Goal: Task Accomplishment & Management: Use online tool/utility

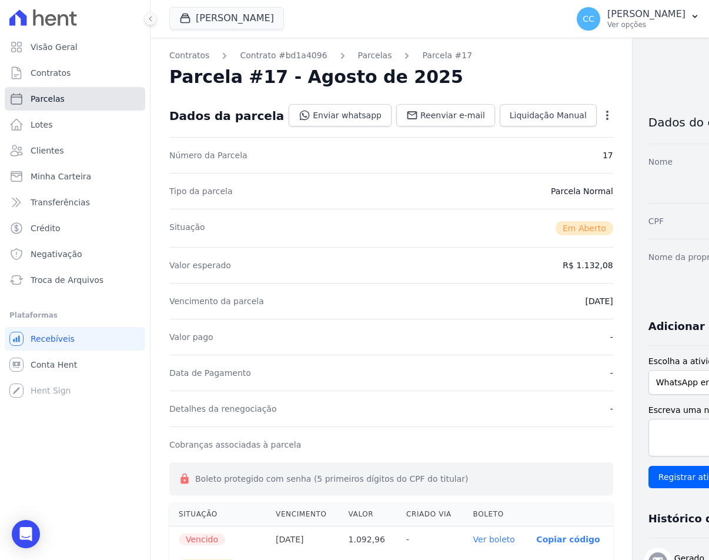
click at [53, 95] on span "Parcelas" at bounding box center [48, 99] width 34 height 12
select select
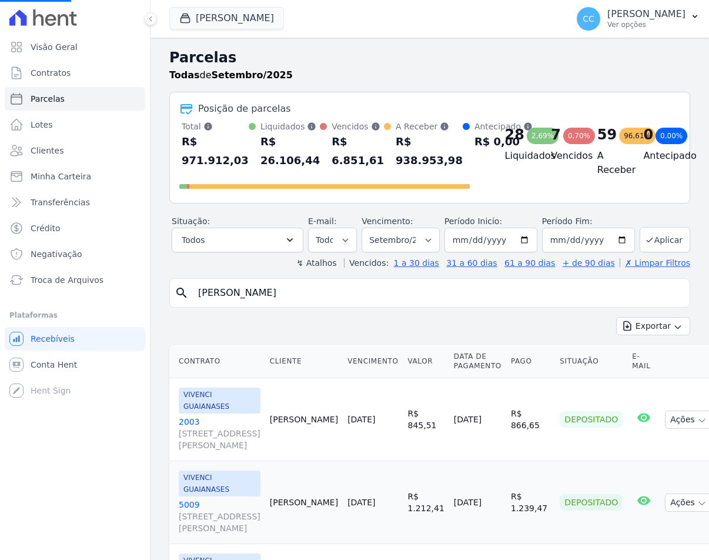
select select
click at [228, 294] on input "search" at bounding box center [438, 293] width 494 height 24
type input "edson"
select select
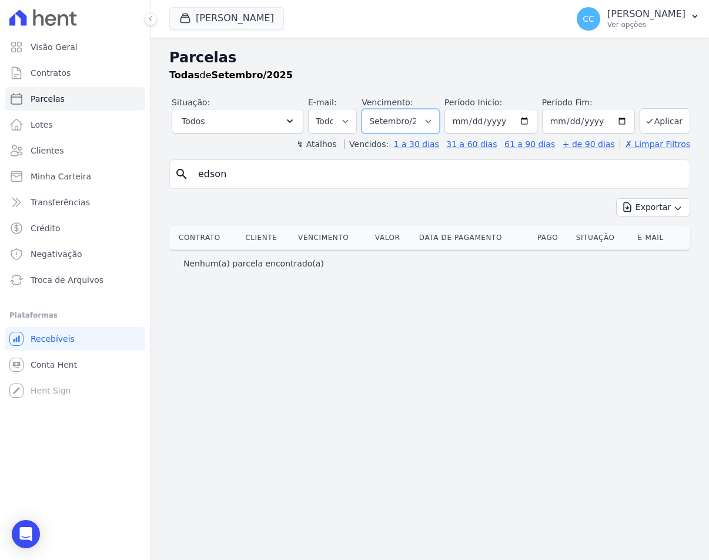
click at [419, 122] on select "Filtrar por período ──────── Todos os meses Abril/2023 Maio/2023 Junho/2023 Jul…" at bounding box center [400, 121] width 78 height 25
select select "08/2025"
click at [367, 109] on select "Filtrar por período ──────── Todos os meses Abril/2023 Maio/2023 Junho/2023 Jul…" at bounding box center [400, 121] width 78 height 25
select select
click at [34, 153] on span "Clientes" at bounding box center [47, 151] width 33 height 12
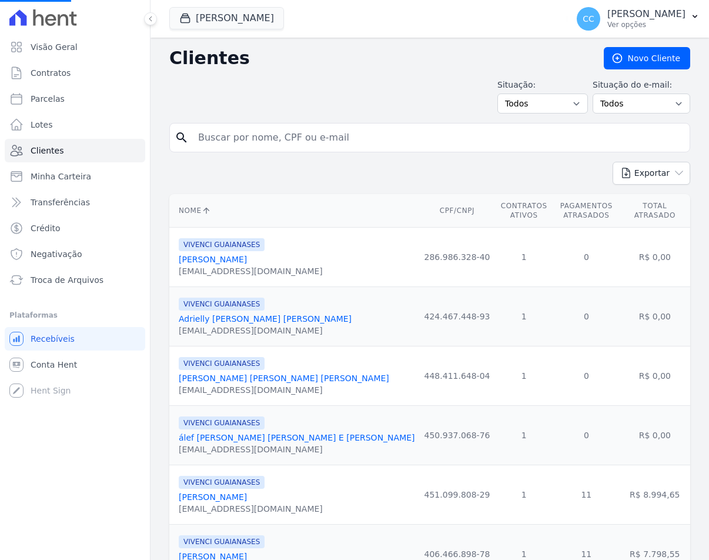
click at [252, 139] on input "search" at bounding box center [438, 138] width 494 height 24
type input "[PERSON_NAME] an"
click at [236, 156] on form "search [PERSON_NAME] an" at bounding box center [429, 142] width 521 height 39
click at [263, 132] on input "[PERSON_NAME] an" at bounding box center [438, 138] width 494 height 24
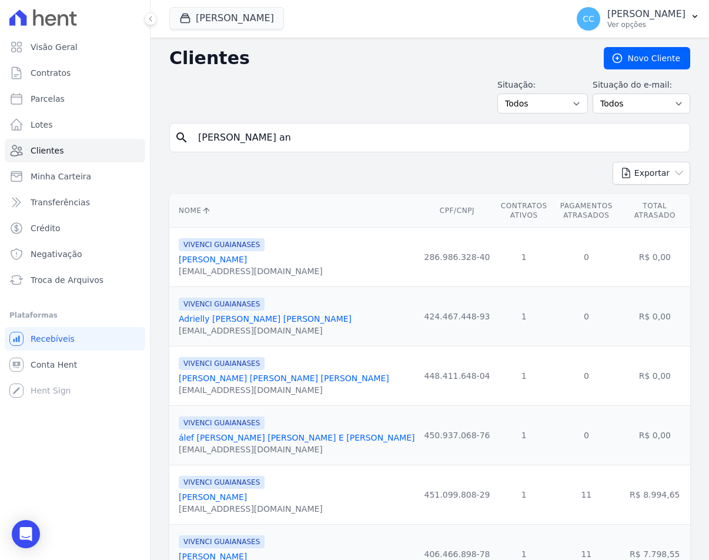
type input "[PERSON_NAME]"
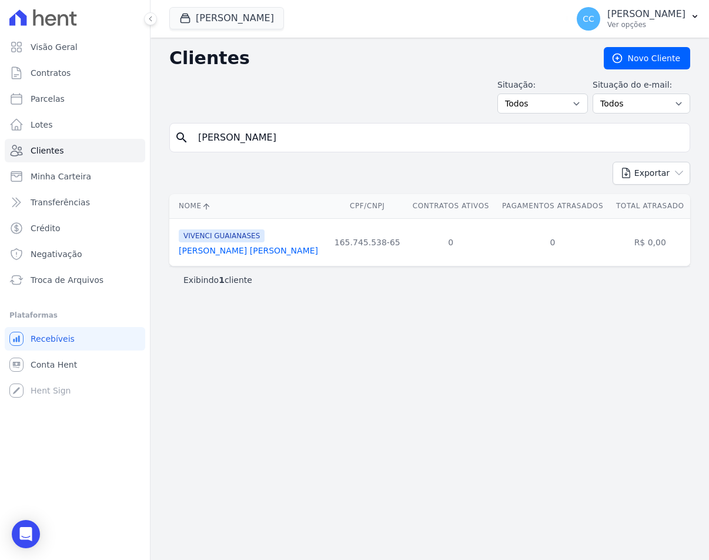
click at [216, 248] on link "[PERSON_NAME] [PERSON_NAME]" at bounding box center [248, 250] width 139 height 9
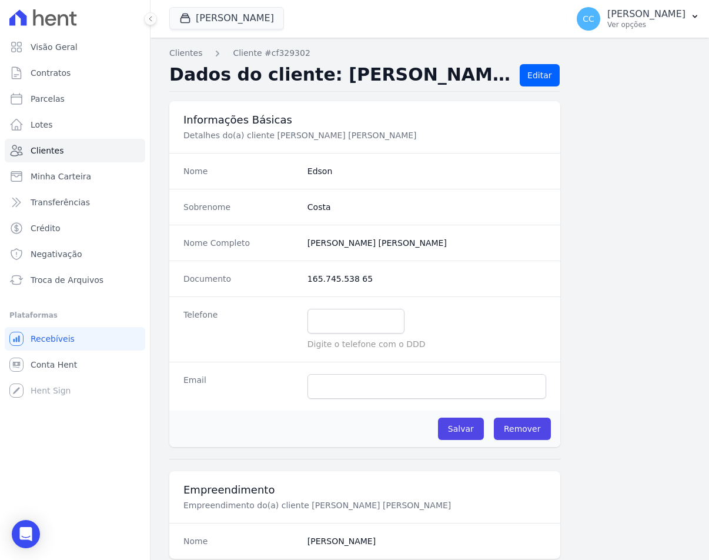
click at [232, 31] on div "[PERSON_NAME] JDG PARQUE DO CARMO JDG EMPREENDIMENTO IMOBILIARIO SPE LTDA VIVEN…" at bounding box center [365, 18] width 393 height 39
click at [230, 28] on button "[PERSON_NAME]" at bounding box center [226, 18] width 115 height 22
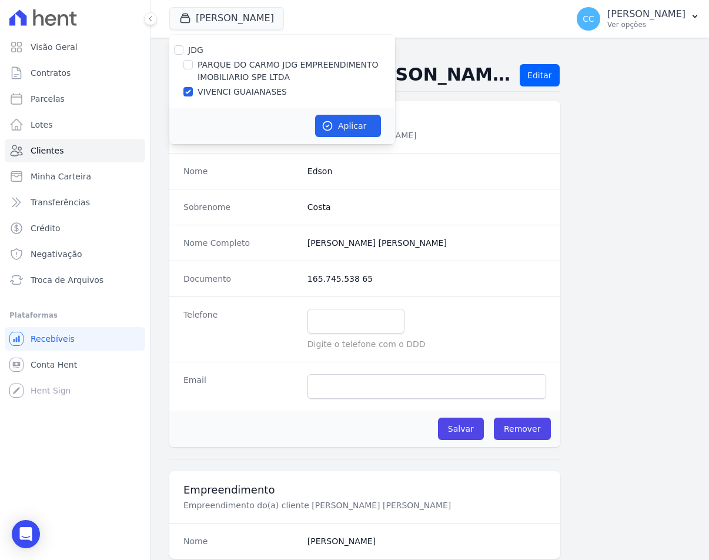
click at [213, 56] on div "JDG PARQUE DO CARMO JDG EMPREENDIMENTO IMOBILIARIO SPE LTDA VIVENCI GUAIANASES" at bounding box center [282, 71] width 226 height 73
click at [223, 75] on label "PARQUE DO CARMO JDG EMPREENDIMENTO IMOBILIARIO SPE LTDA" at bounding box center [295, 71] width 197 height 25
click at [193, 69] on input "PARQUE DO CARMO JDG EMPREENDIMENTO IMOBILIARIO SPE LTDA" at bounding box center [187, 64] width 9 height 9
checkbox input "true"
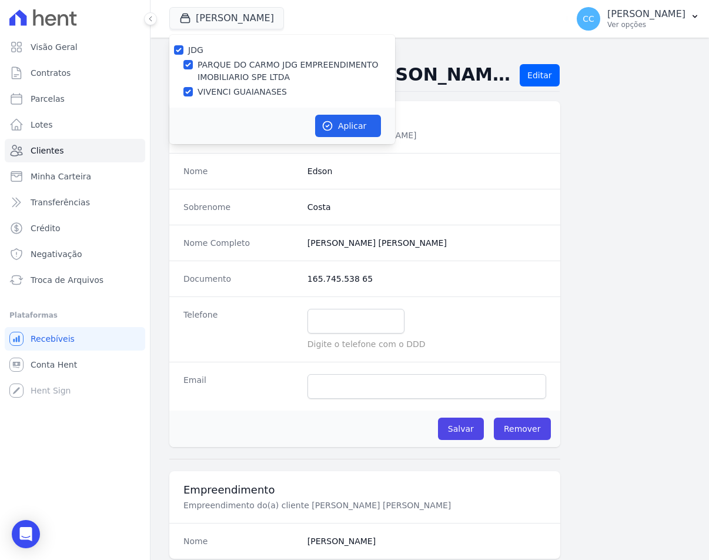
click at [232, 89] on label "VIVENCI GUAIANASES" at bounding box center [241, 92] width 89 height 12
click at [193, 89] on input "VIVENCI GUAIANASES" at bounding box center [187, 91] width 9 height 9
checkbox input "false"
click at [349, 129] on button "Aplicar" at bounding box center [348, 126] width 66 height 22
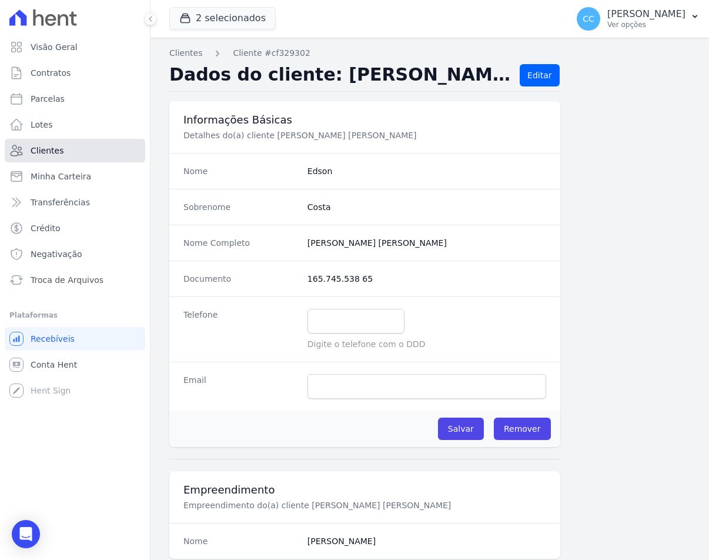
click at [81, 157] on link "Clientes" at bounding box center [75, 151] width 140 height 24
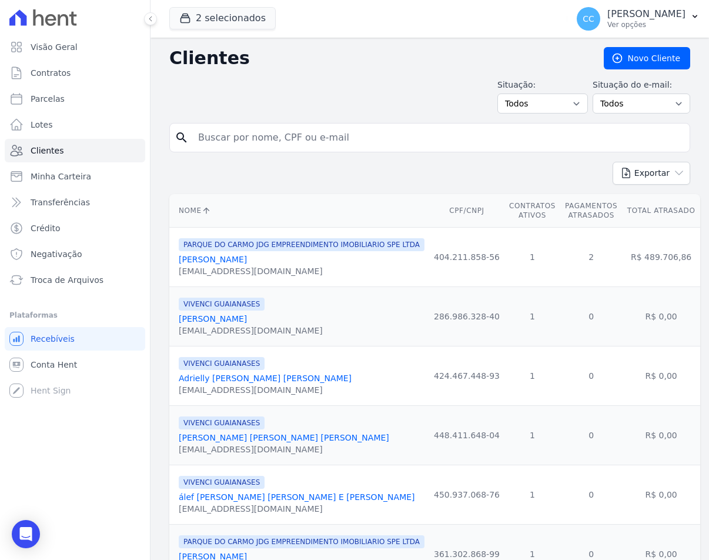
click at [226, 133] on input "search" at bounding box center [438, 138] width 494 height 24
type input "[PERSON_NAME] an"
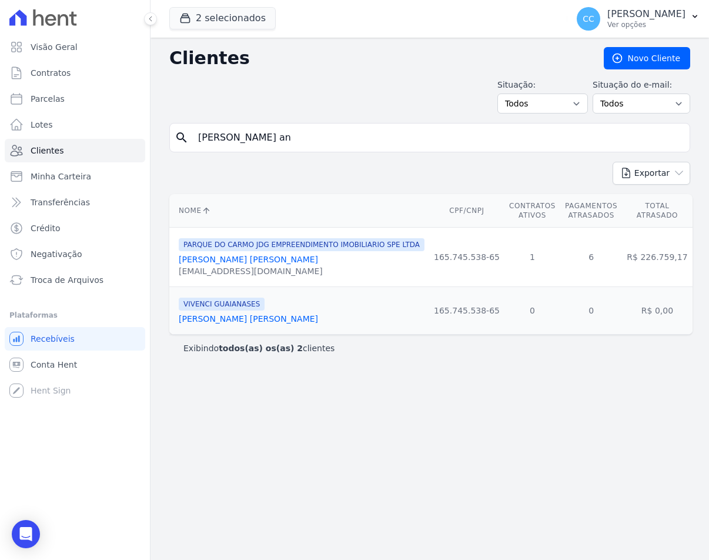
click at [245, 259] on link "[PERSON_NAME] [PERSON_NAME]" at bounding box center [248, 259] width 139 height 9
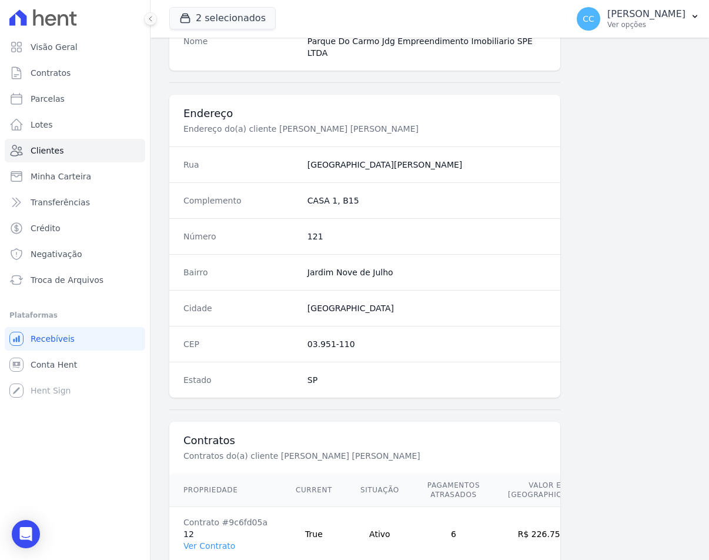
scroll to position [550, 0]
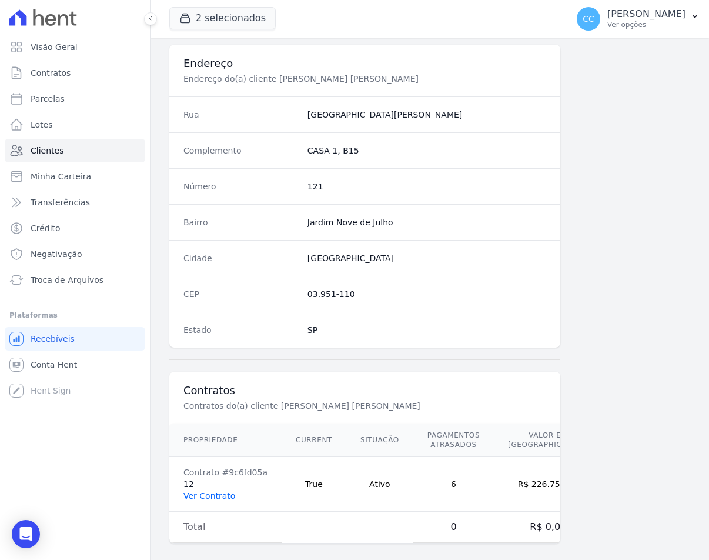
click at [214, 491] on link "Ver Contrato" at bounding box center [209, 495] width 52 height 9
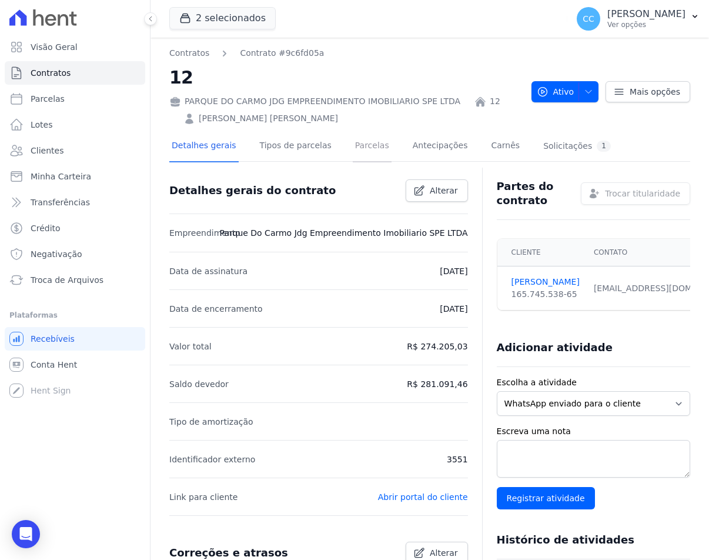
click at [355, 145] on link "Parcelas" at bounding box center [372, 146] width 39 height 31
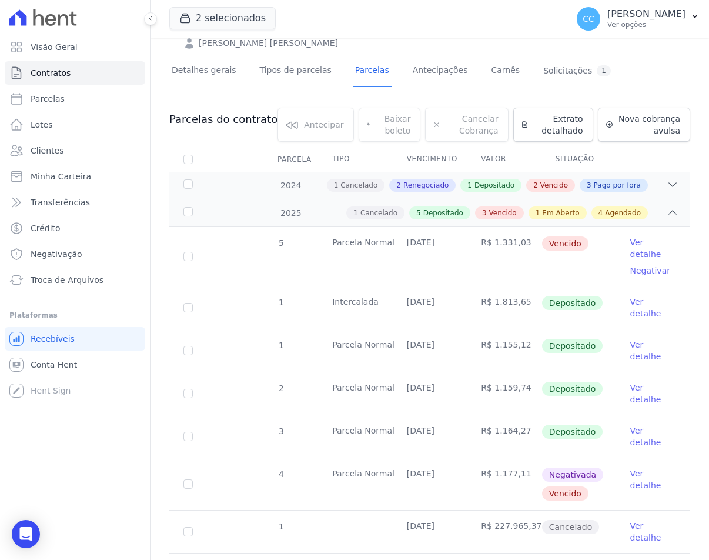
scroll to position [118, 0]
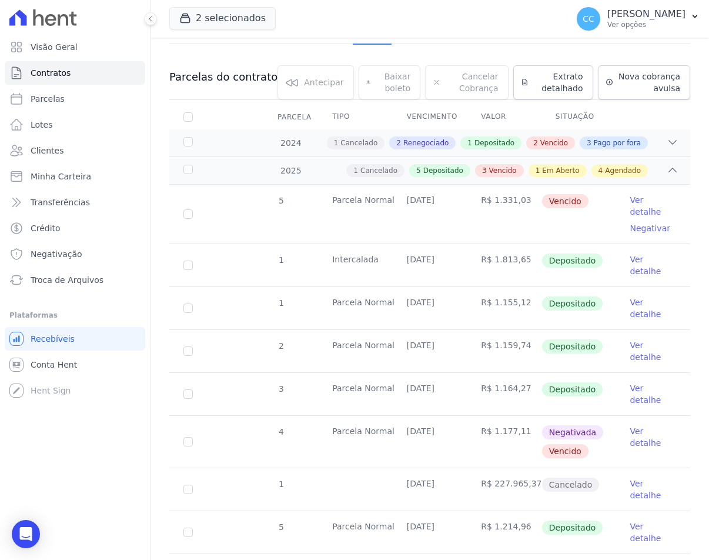
click at [634, 425] on link "Ver detalhe" at bounding box center [653, 437] width 46 height 24
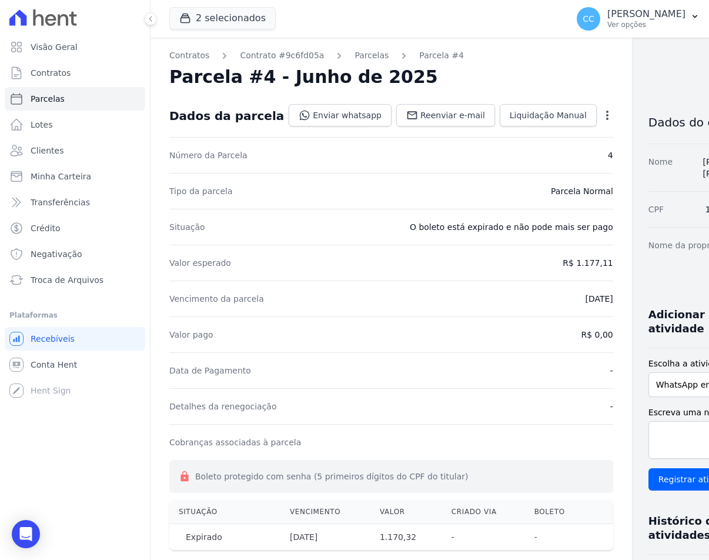
click at [601, 116] on icon "button" at bounding box center [607, 115] width 12 height 12
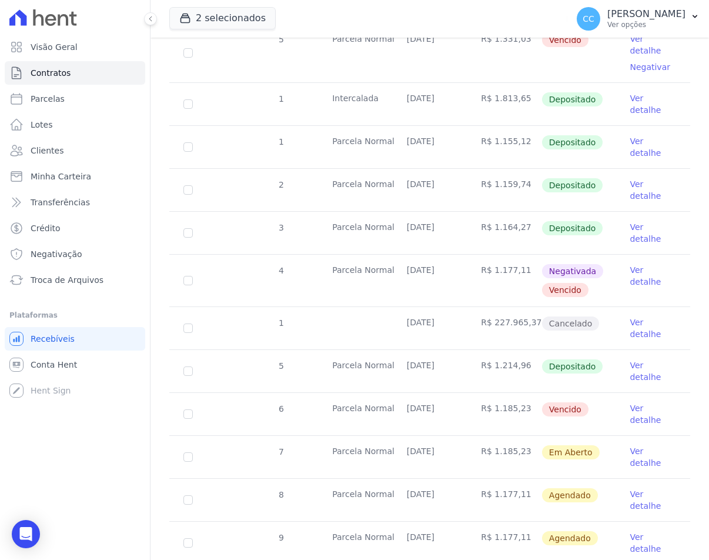
scroll to position [294, 0]
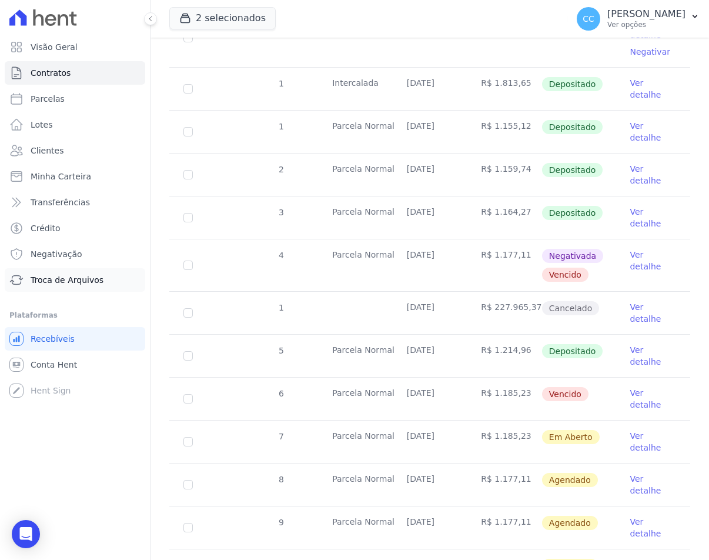
click at [40, 282] on span "Troca de Arquivos" at bounding box center [67, 280] width 73 height 12
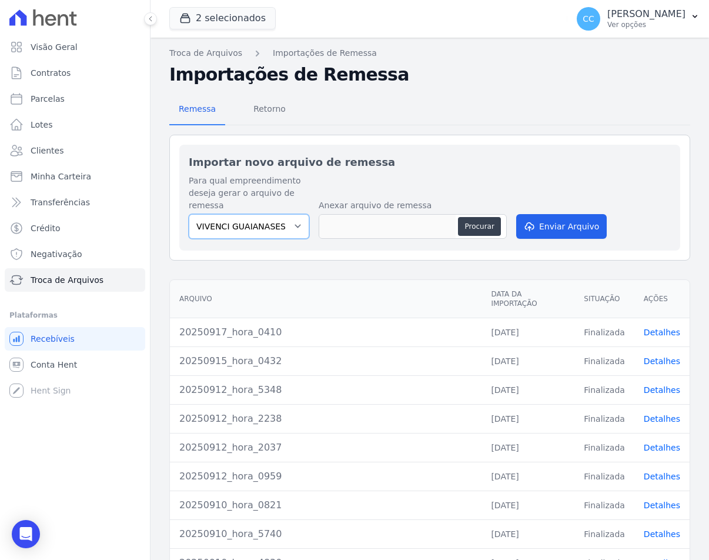
click at [247, 219] on select "VIVENCI GUAIANASES PARQUE DO CARMO JDG EMPREENDIMENTO IMOBILIARIO SPE LTDA" at bounding box center [249, 226] width 120 height 25
select select "59badd4a-a3a0-434d-8304-3108c176dfb8"
click at [189, 214] on select "VIVENCI GUAIANASES PARQUE DO CARMO JDG EMPREENDIMENTO IMOBILIARIO SPE LTDA" at bounding box center [249, 226] width 120 height 25
click at [466, 223] on button "Procurar" at bounding box center [479, 226] width 42 height 19
type input "20250917_hora_4053"
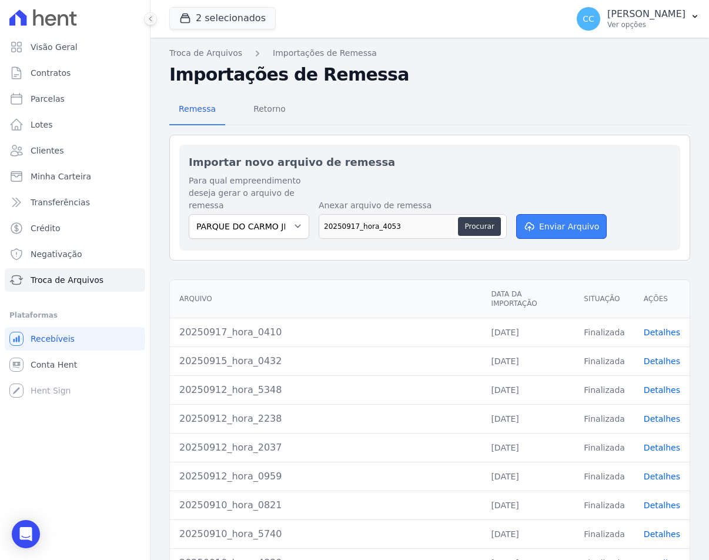
click at [577, 226] on button "Enviar Arquivo" at bounding box center [561, 226] width 91 height 25
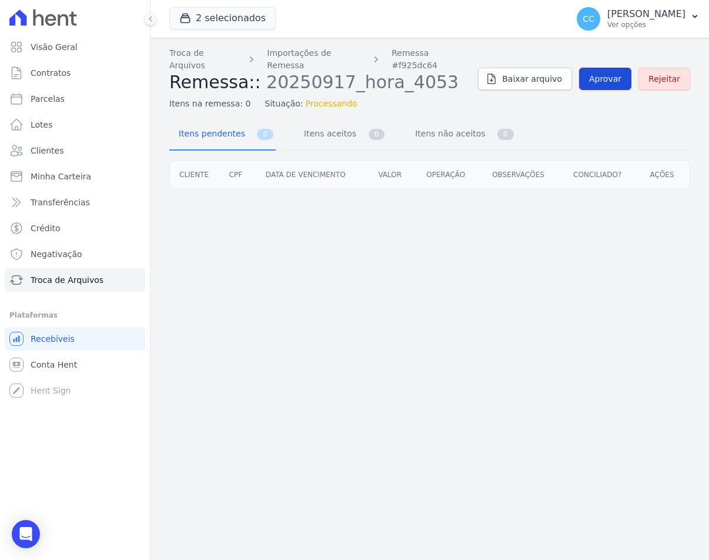
click at [608, 73] on span "Aprovar" at bounding box center [605, 79] width 32 height 12
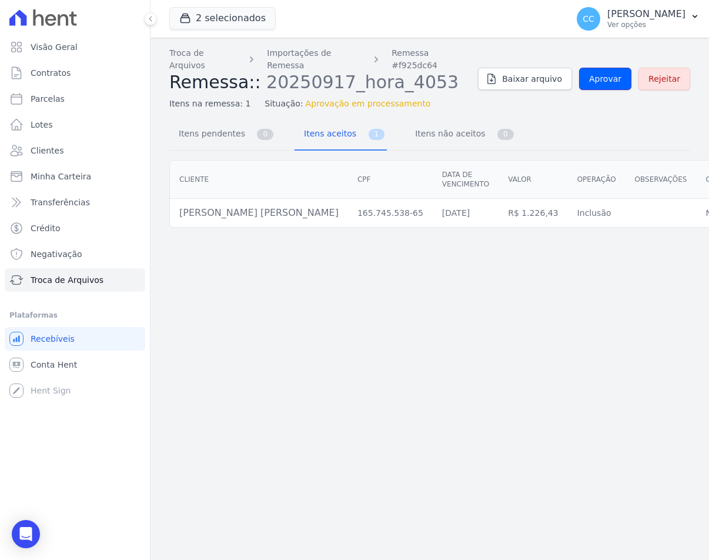
click at [608, 73] on span "Aprovar" at bounding box center [605, 79] width 32 height 12
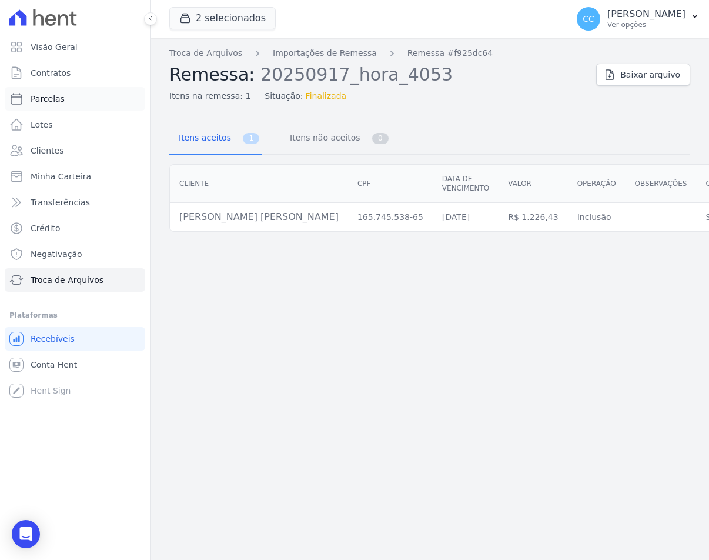
click at [42, 98] on span "Parcelas" at bounding box center [48, 99] width 34 height 12
select select
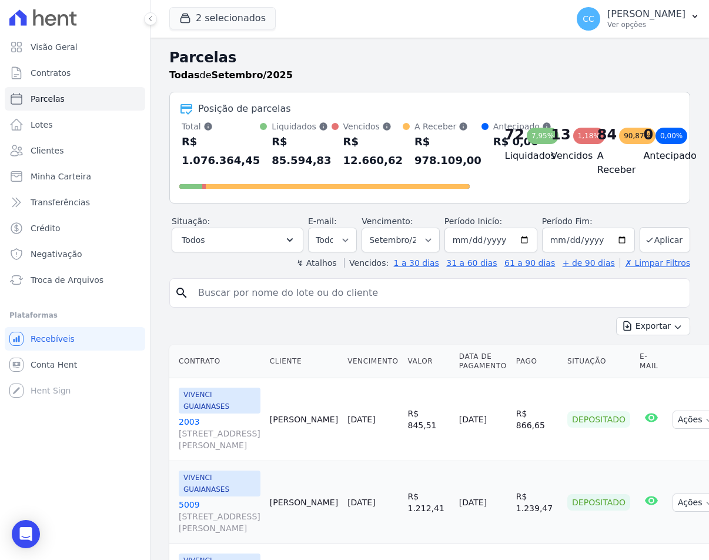
click at [270, 293] on input "search" at bounding box center [438, 293] width 494 height 24
type input "edson"
select select
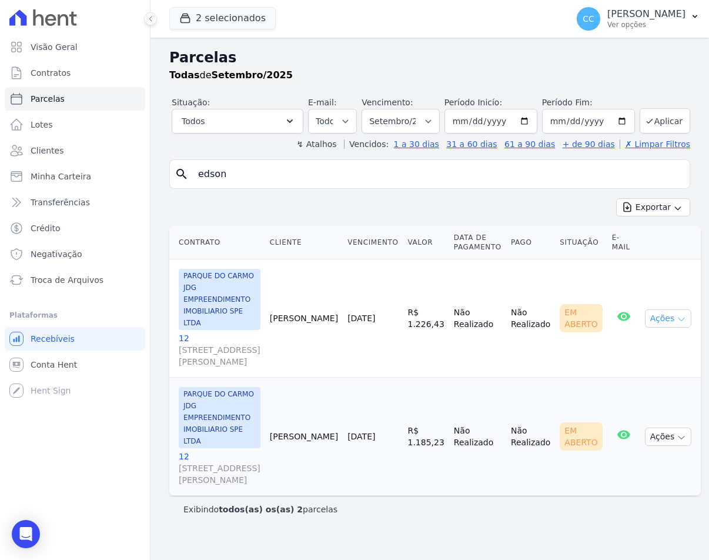
click at [651, 316] on button "Ações" at bounding box center [668, 318] width 47 height 18
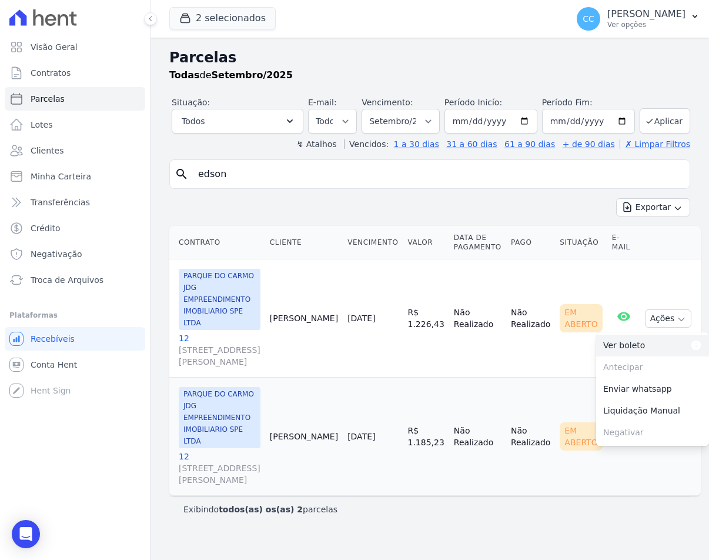
click at [617, 347] on link "Ver boleto Para visualizar o boleto digite os 5 primeiros dígitos do seu CPF" at bounding box center [652, 345] width 113 height 22
click at [183, 332] on link "12 [STREET_ADDRESS][PERSON_NAME]" at bounding box center [220, 349] width 82 height 35
